Goal: Task Accomplishment & Management: Manage account settings

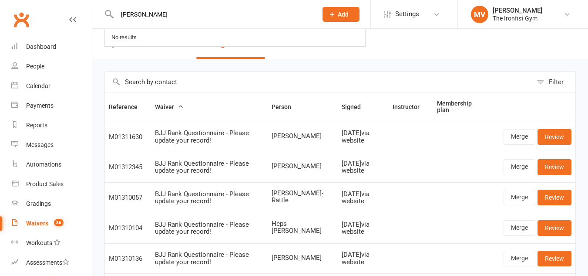
select select "50"
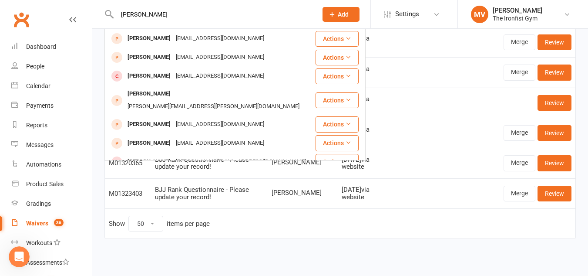
type input "Steven Sacagio"
click at [50, 223] on count-badge "36" at bounding box center [57, 222] width 14 height 7
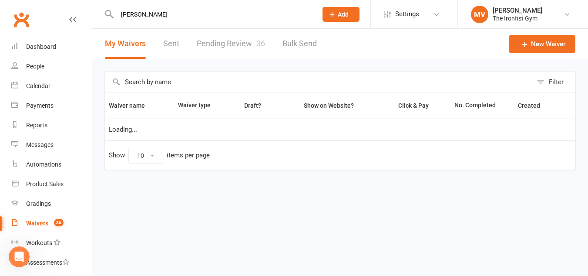
select select "100"
click at [243, 42] on link "Pending Review 36" at bounding box center [231, 44] width 68 height 30
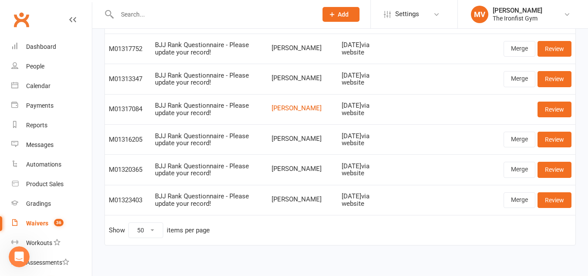
scroll to position [1003, 0]
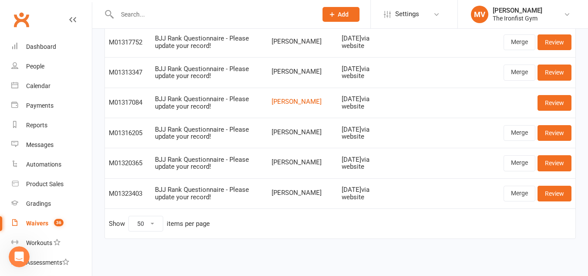
click at [149, 223] on select "10 25 50 100" at bounding box center [146, 223] width 34 height 15
select select "100"
click at [129, 216] on select "10 25 50 100" at bounding box center [146, 223] width 34 height 15
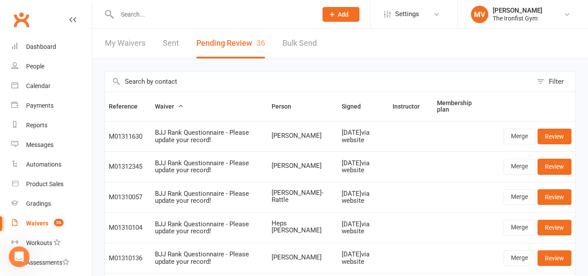
scroll to position [0, 0]
drag, startPoint x: 40, startPoint y: 40, endPoint x: 90, endPoint y: 67, distance: 57.1
click at [40, 40] on link "Dashboard" at bounding box center [51, 47] width 81 height 20
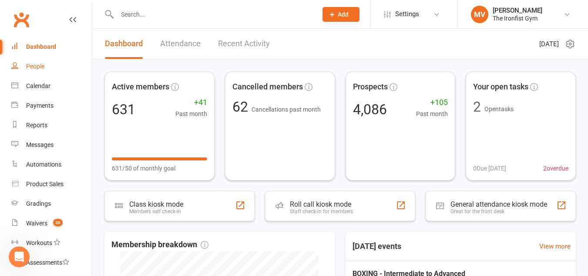
click at [32, 65] on div "People" at bounding box center [35, 66] width 18 height 7
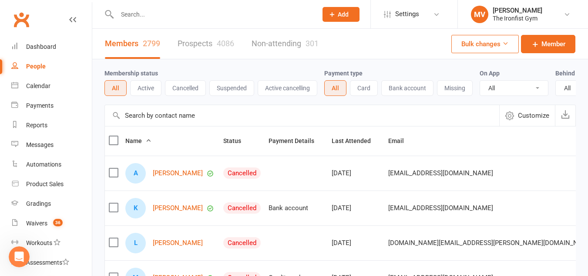
click at [144, 90] on button "Active" at bounding box center [145, 88] width 31 height 16
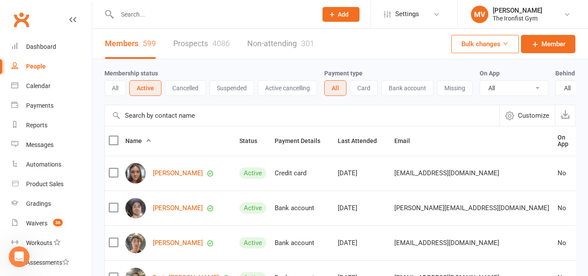
click at [464, 91] on button "Missing" at bounding box center [455, 88] width 36 height 16
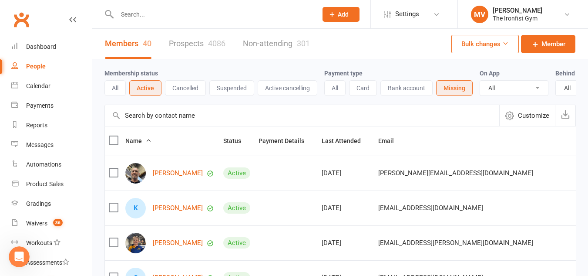
scroll to position [44, 0]
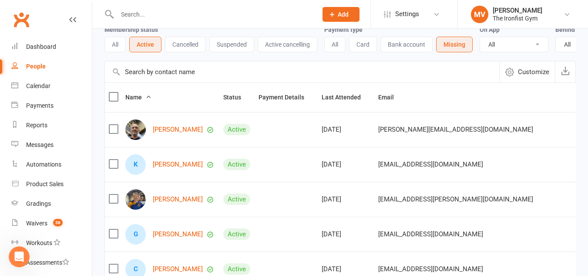
click at [460, 40] on button "Missing" at bounding box center [454, 45] width 37 height 16
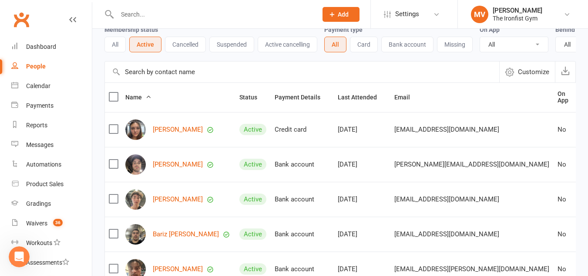
click at [346, 100] on button "Last Attended" at bounding box center [362, 97] width 49 height 10
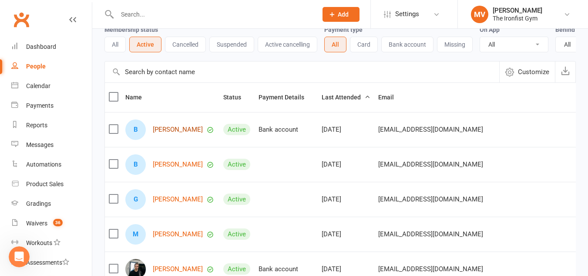
click at [175, 133] on link "Brendan Knehr" at bounding box center [178, 129] width 50 height 7
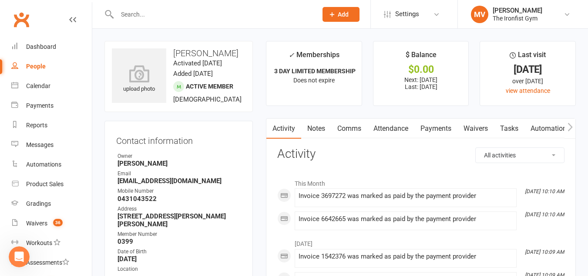
click at [435, 127] on link "Payments" at bounding box center [436, 128] width 43 height 20
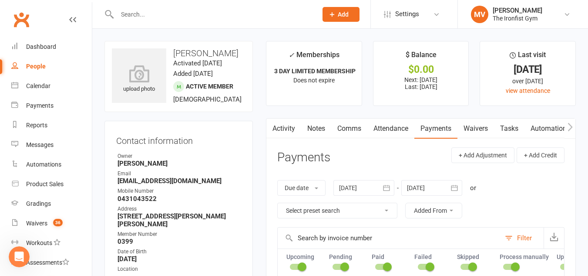
click at [189, 11] on input "text" at bounding box center [213, 14] width 197 height 12
paste input "Sam Lafferty"
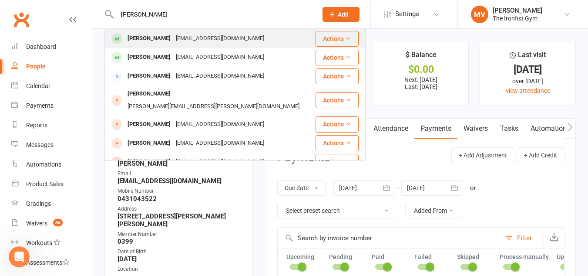
type input "Sam Lafferty"
click at [144, 37] on div "Sam Lafferty" at bounding box center [149, 38] width 48 height 13
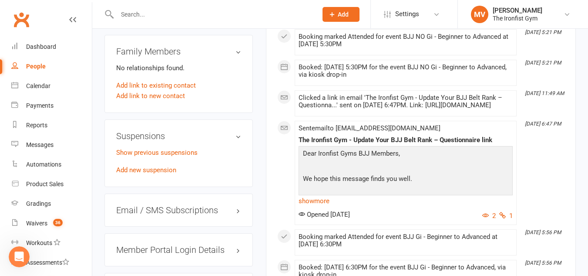
scroll to position [610, 0]
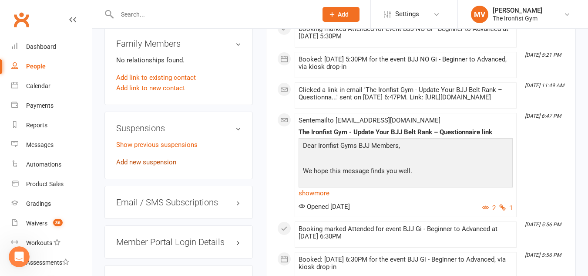
click at [154, 166] on link "Add new suspension" at bounding box center [146, 162] width 60 height 8
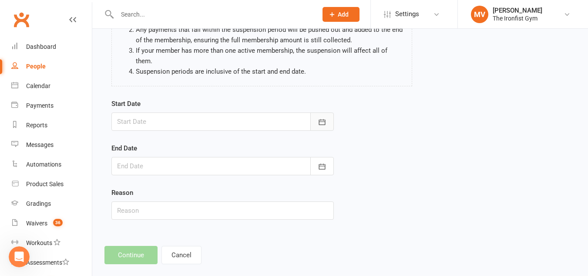
scroll to position [107, 0]
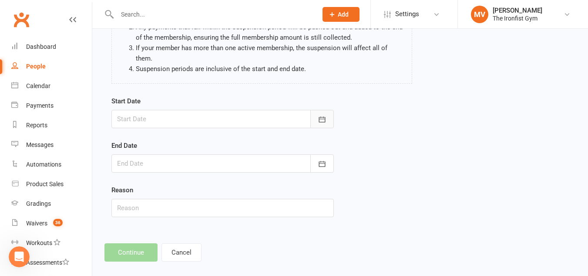
drag, startPoint x: 311, startPoint y: 106, endPoint x: 319, endPoint y: 108, distance: 8.4
click at [312, 110] on button "button" at bounding box center [322, 119] width 24 height 18
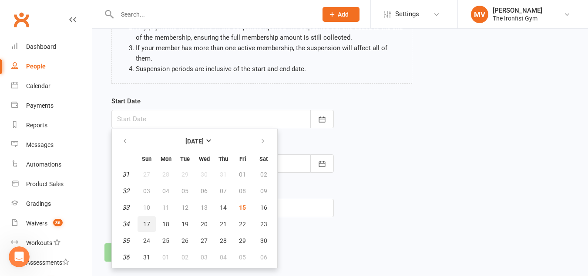
click at [144, 220] on span "17" at bounding box center [146, 223] width 7 height 7
type input "17 Aug 2025"
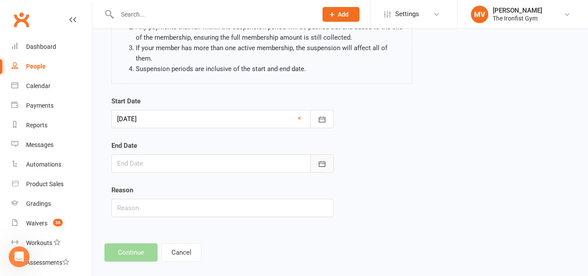
click at [317, 155] on button "button" at bounding box center [322, 163] width 24 height 18
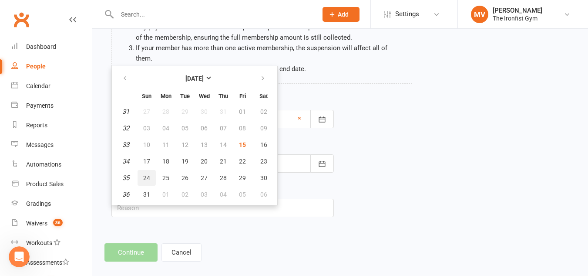
click at [146, 174] on span "24" at bounding box center [146, 177] width 7 height 7
type input "24 Aug 2025"
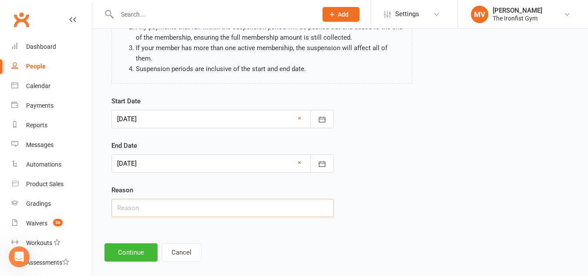
drag, startPoint x: 144, startPoint y: 197, endPoint x: 157, endPoint y: 204, distance: 14.4
click at [144, 199] on input "text" at bounding box center [222, 208] width 222 height 18
type input "Email Request - Work away"
click at [131, 243] on button "Continue" at bounding box center [130, 252] width 53 height 18
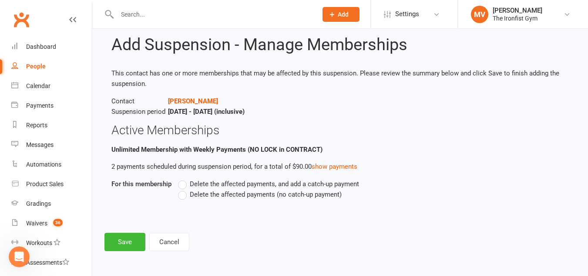
scroll to position [0, 0]
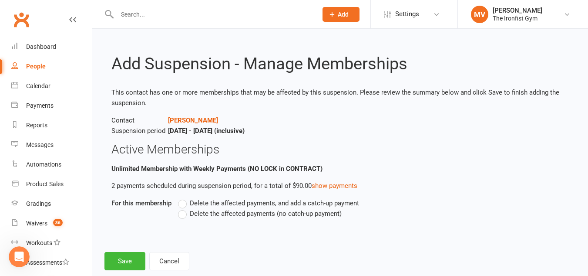
click at [185, 214] on label "Delete the affected payments (no catch-up payment)" at bounding box center [260, 213] width 164 height 10
click at [184, 208] on input "Delete the affected payments (no catch-up payment)" at bounding box center [181, 208] width 6 height 0
click at [343, 184] on link "show payments" at bounding box center [335, 186] width 46 height 8
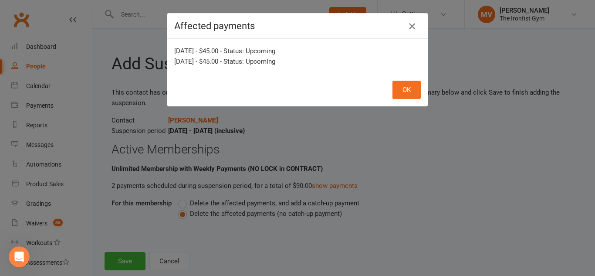
click at [409, 22] on icon "button" at bounding box center [412, 26] width 10 height 10
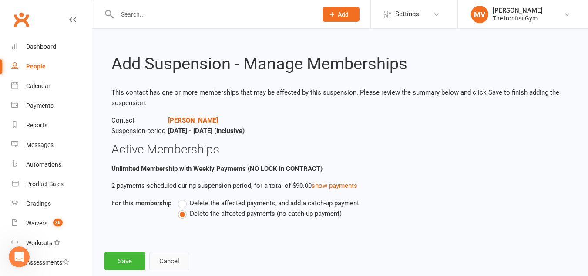
click at [172, 260] on button "Cancel" at bounding box center [169, 261] width 40 height 18
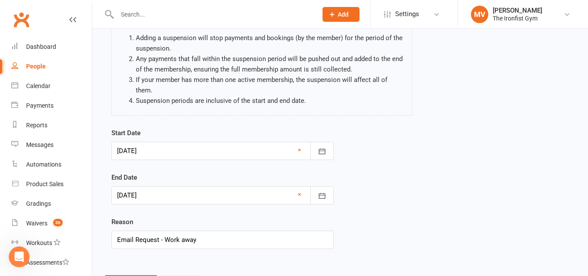
scroll to position [87, 0]
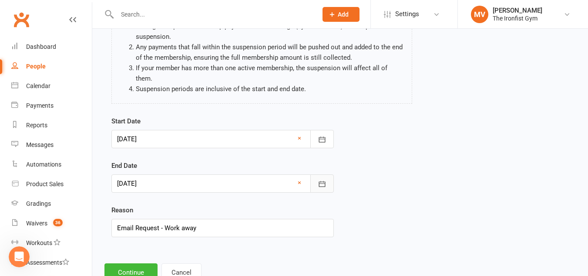
click at [322, 181] on icon "button" at bounding box center [322, 184] width 7 height 6
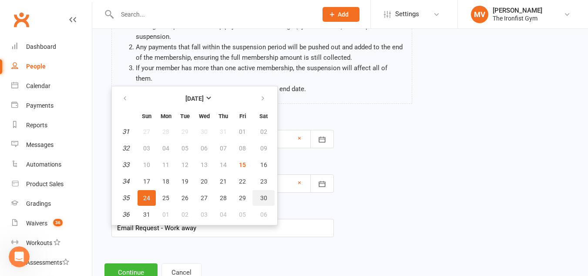
click at [263, 194] on span "30" at bounding box center [263, 197] width 7 height 7
type input "30 Aug 2025"
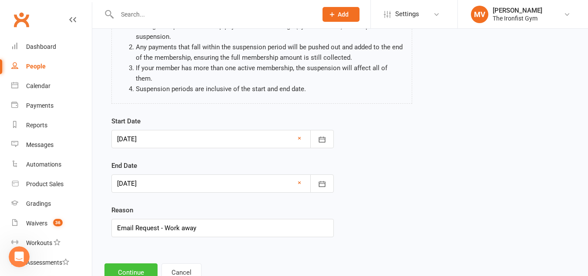
click at [135, 265] on button "Continue" at bounding box center [130, 272] width 53 height 18
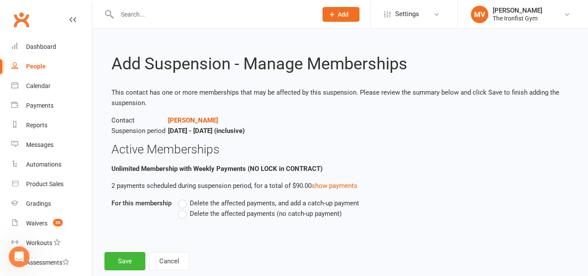
click at [182, 214] on label "Delete the affected payments (no catch-up payment)" at bounding box center [260, 213] width 164 height 10
click at [182, 208] on input "Delete the affected payments (no catch-up payment)" at bounding box center [181, 208] width 6 height 0
click at [283, 247] on div "Add Suspension - Manage Memberships This contact has one or more memberships th…" at bounding box center [340, 155] width 496 height 253
click at [339, 185] on link "show payments" at bounding box center [335, 186] width 46 height 8
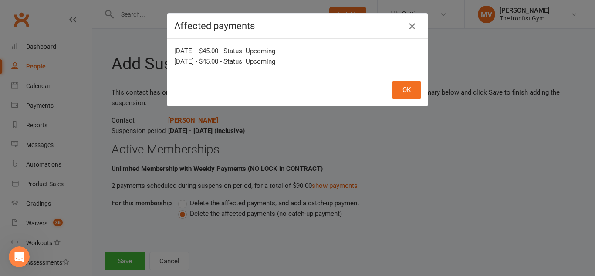
click at [408, 23] on icon "button" at bounding box center [412, 26] width 10 height 10
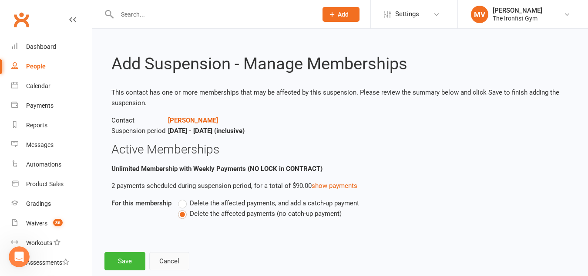
click at [169, 260] on button "Cancel" at bounding box center [169, 261] width 40 height 18
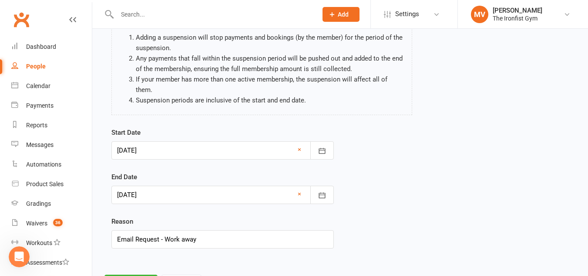
scroll to position [87, 0]
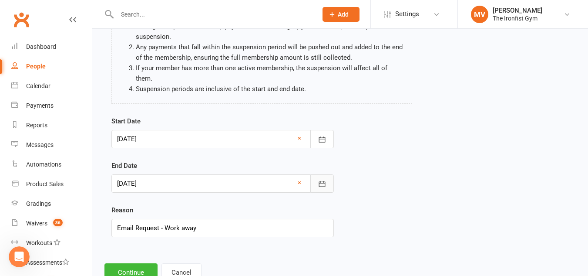
click at [324, 179] on icon "button" at bounding box center [322, 183] width 9 height 9
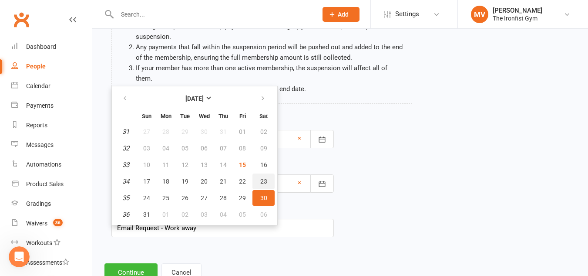
click at [262, 178] on span "23" at bounding box center [263, 181] width 7 height 7
type input "23 Aug 2025"
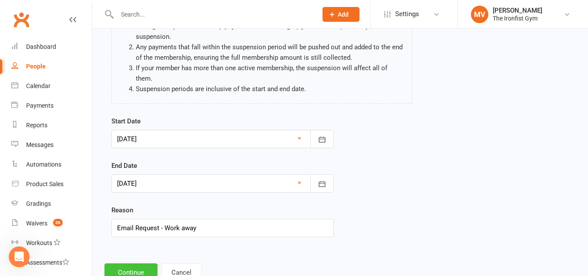
click at [144, 263] on button "Continue" at bounding box center [130, 272] width 53 height 18
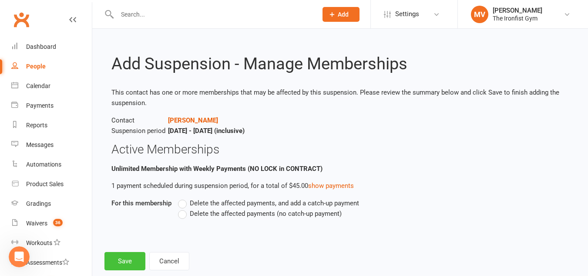
click at [136, 255] on button "Save" at bounding box center [124, 261] width 41 height 18
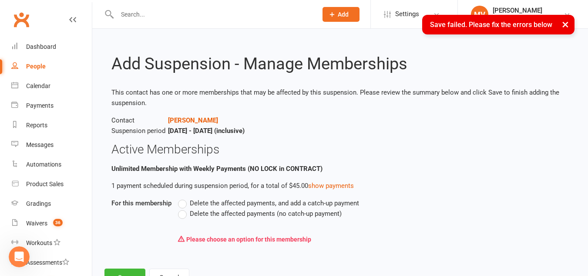
click at [180, 213] on label "Delete the affected payments (no catch-up payment)" at bounding box center [260, 213] width 164 height 10
click at [180, 208] on input "Delete the affected payments (no catch-up payment)" at bounding box center [181, 208] width 6 height 0
click at [131, 269] on button "Save" at bounding box center [124, 277] width 41 height 18
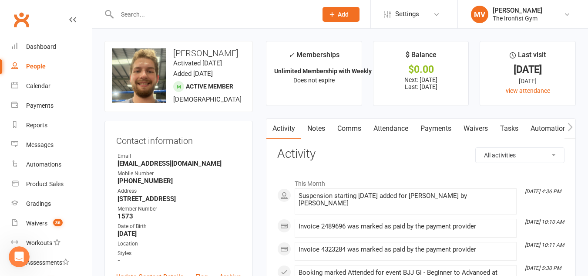
click at [441, 129] on link "Payments" at bounding box center [436, 128] width 43 height 20
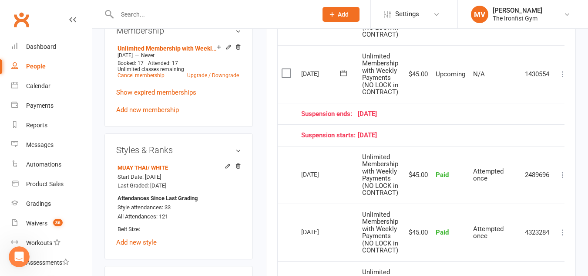
scroll to position [392, 0]
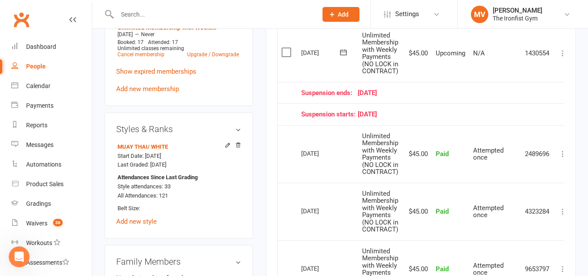
click at [165, 9] on input "text" at bounding box center [213, 14] width 197 height 12
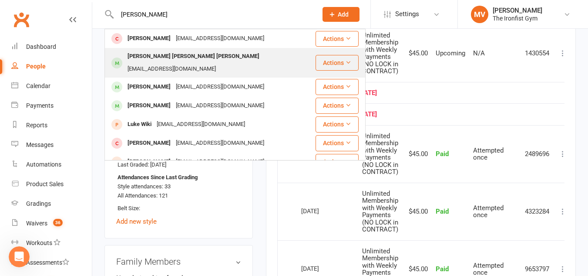
type input "LUKE WATERSON"
click at [147, 59] on div "Luke Matthew Marshall Waterson" at bounding box center [193, 56] width 137 height 13
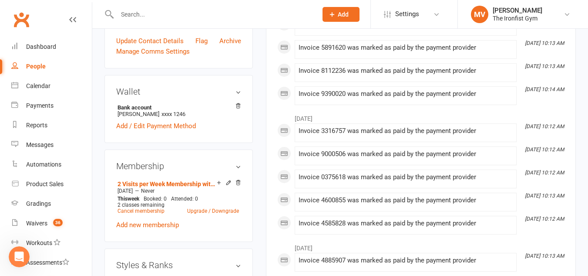
scroll to position [305, 0]
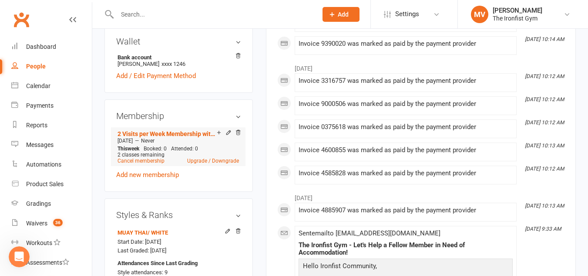
click at [139, 162] on li "2 Visits per Week Membership with Weekly Payments (NO LOCK in CONTRACT)Trial Ju…" at bounding box center [178, 146] width 126 height 38
click at [138, 158] on link "Cancel membership" at bounding box center [141, 161] width 47 height 6
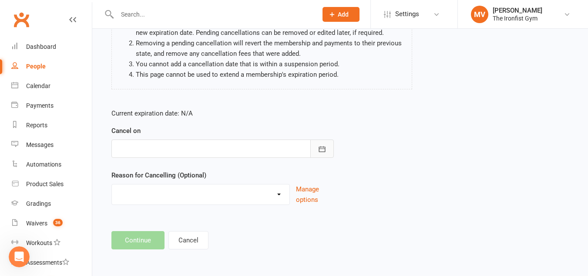
drag, startPoint x: 323, startPoint y: 140, endPoint x: 323, endPoint y: 147, distance: 7.4
click at [323, 143] on button "button" at bounding box center [322, 148] width 24 height 18
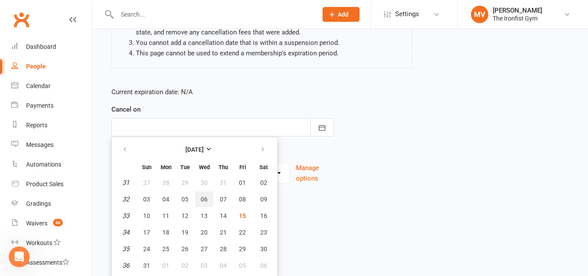
scroll to position [132, 0]
click at [225, 248] on span "28" at bounding box center [223, 248] width 7 height 7
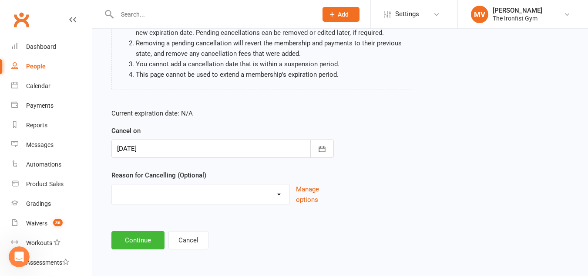
scroll to position [110, 0]
click at [319, 145] on icon "button" at bounding box center [322, 149] width 9 height 9
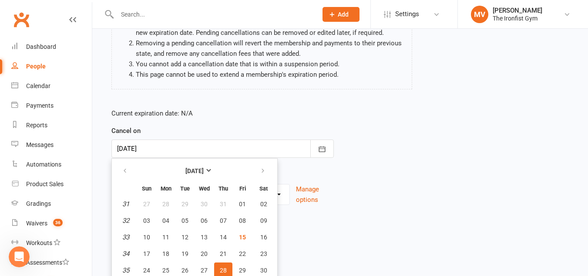
scroll to position [130, 0]
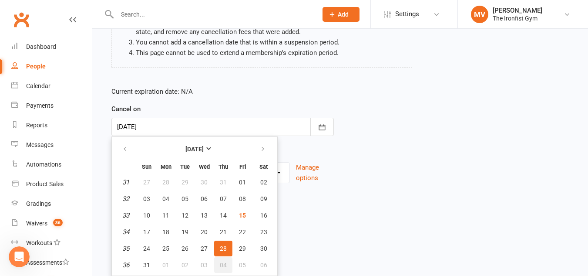
drag, startPoint x: 223, startPoint y: 263, endPoint x: 245, endPoint y: 241, distance: 30.8
click at [223, 263] on span "04" at bounding box center [223, 264] width 7 height 7
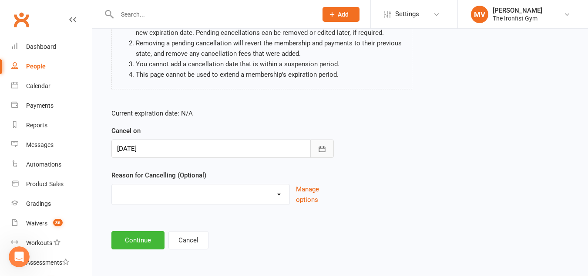
click at [319, 150] on icon "button" at bounding box center [322, 149] width 7 height 6
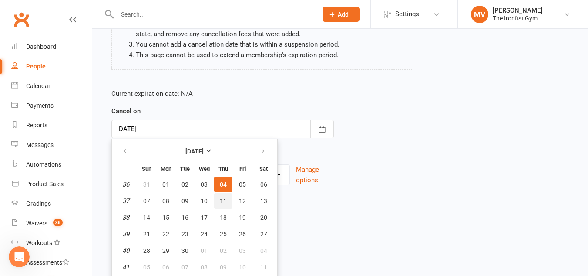
click at [226, 198] on span "11" at bounding box center [223, 200] width 7 height 7
type input "11 Sep 2025"
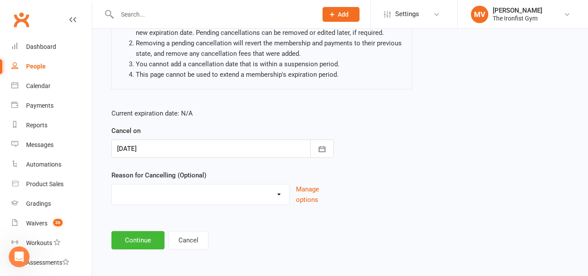
scroll to position [110, 0]
click at [134, 195] on select "Defaulted Payments Double Up with Transfer Downgrade End of PIF Term Failed Pay…" at bounding box center [201, 192] width 178 height 17
select select "9"
click at [112, 184] on select "Defaulted Payments Double Up with Transfer Downgrade End of PIF Term Failed Pay…" at bounding box center [201, 192] width 178 height 17
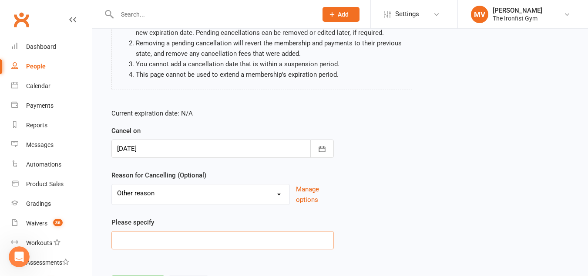
click at [137, 239] on input at bounding box center [222, 240] width 222 height 18
type input "e"
click at [133, 239] on input "Emai;l request." at bounding box center [222, 240] width 222 height 18
click at [163, 242] on input "Email request." at bounding box center [222, 240] width 222 height 18
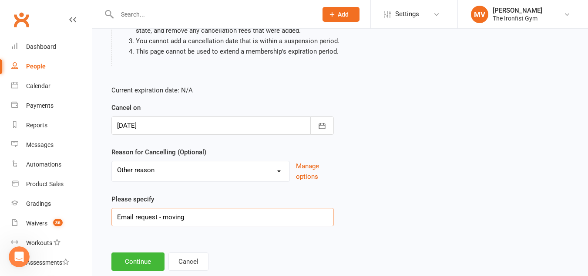
scroll to position [154, 0]
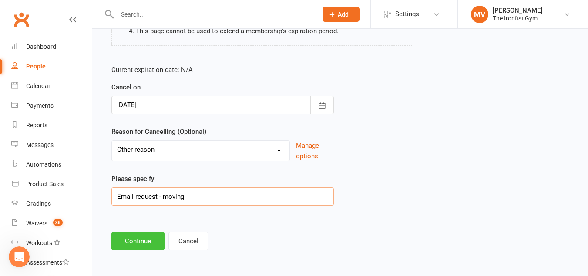
type input "Email request - moving"
click at [148, 243] on button "Continue" at bounding box center [137, 241] width 53 height 18
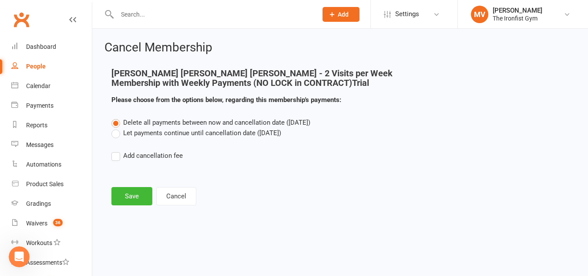
scroll to position [0, 0]
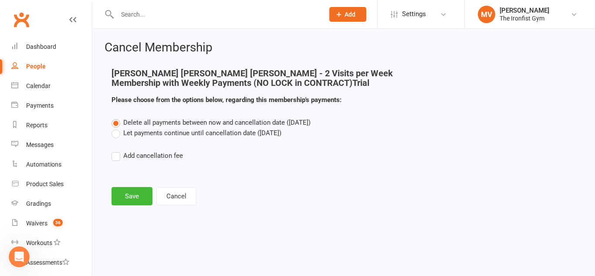
click at [115, 132] on label "Let payments continue until cancellation date (Sep 11, 2025)" at bounding box center [196, 133] width 170 height 10
click at [115, 128] on input "Let payments continue until cancellation date (Sep 11, 2025)" at bounding box center [114, 128] width 6 height 0
click at [134, 195] on button "Save" at bounding box center [131, 196] width 41 height 18
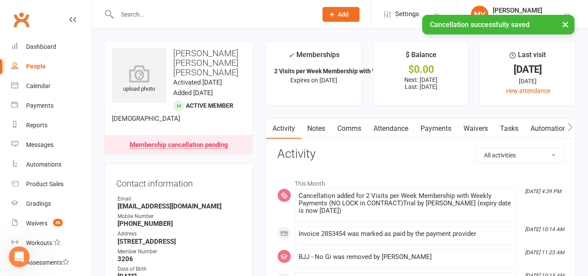
click at [447, 122] on link "Payments" at bounding box center [436, 128] width 43 height 20
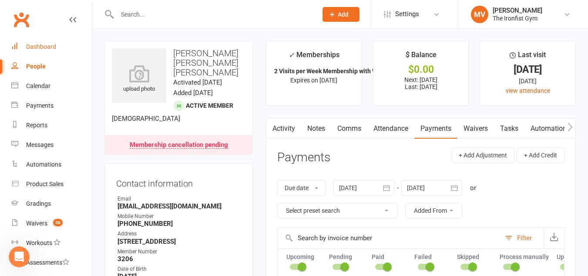
click at [50, 44] on div "Dashboard" at bounding box center [41, 46] width 30 height 7
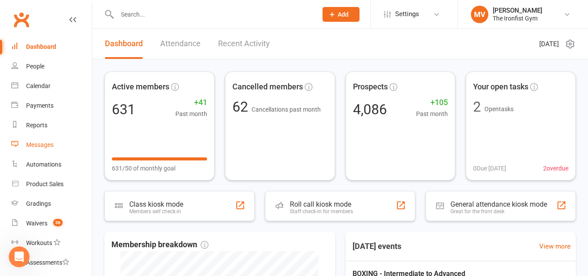
click at [37, 146] on div "Messages" at bounding box center [39, 144] width 27 height 7
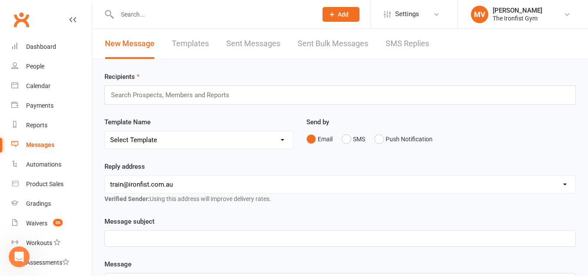
click at [394, 40] on link "SMS Replies" at bounding box center [408, 44] width 44 height 30
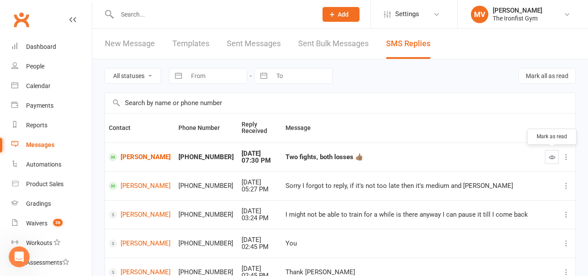
click at [551, 156] on icon "button" at bounding box center [552, 157] width 7 height 7
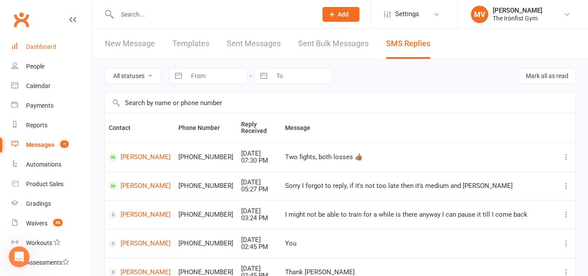
click at [43, 50] on div "Dashboard" at bounding box center [41, 46] width 30 height 7
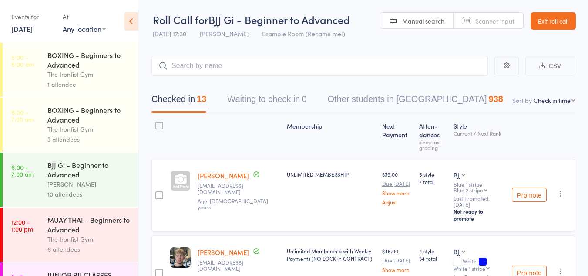
select select "4"
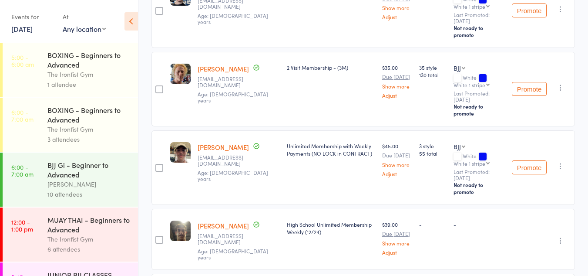
scroll to position [510, 0]
